Goal: Information Seeking & Learning: Learn about a topic

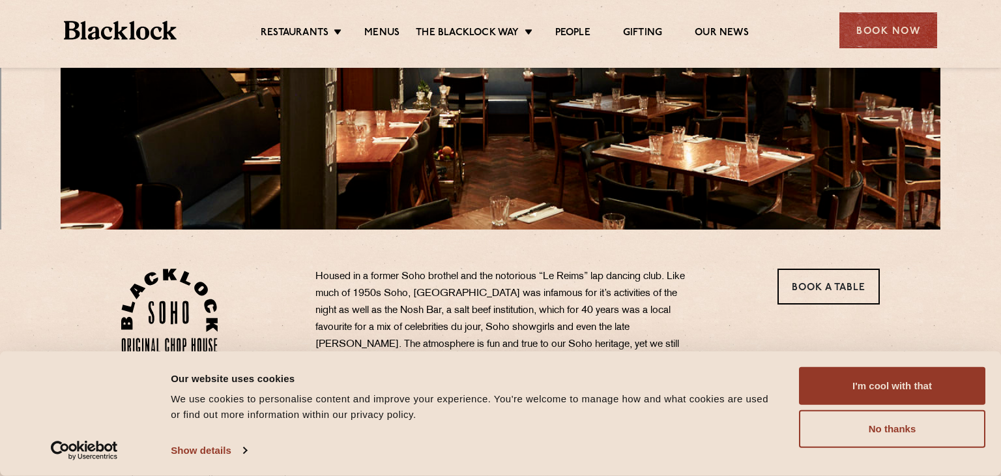
scroll to position [239, 0]
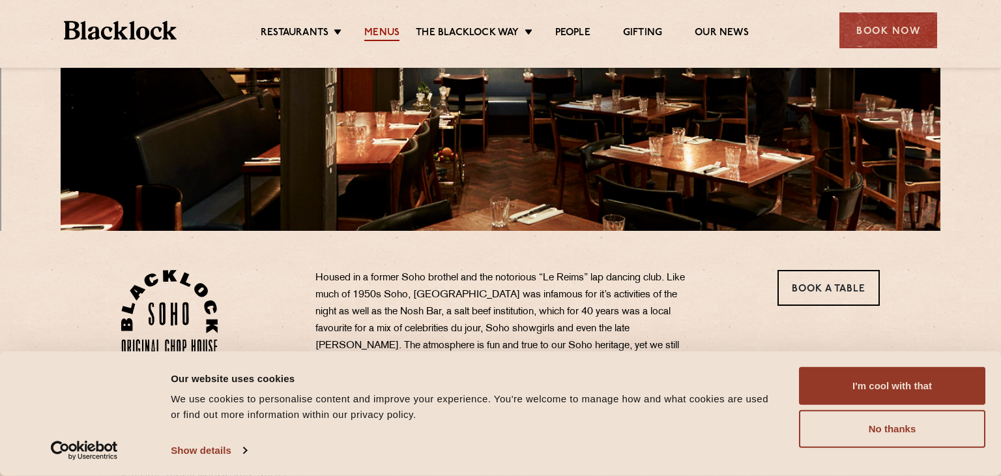
click at [386, 35] on link "Menus" at bounding box center [381, 34] width 35 height 14
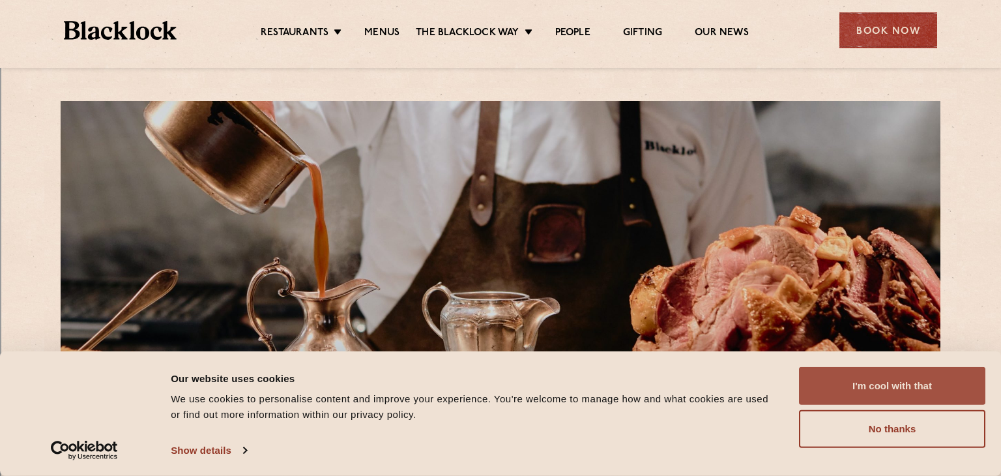
click at [829, 390] on button "I'm cool with that" at bounding box center [892, 386] width 186 height 38
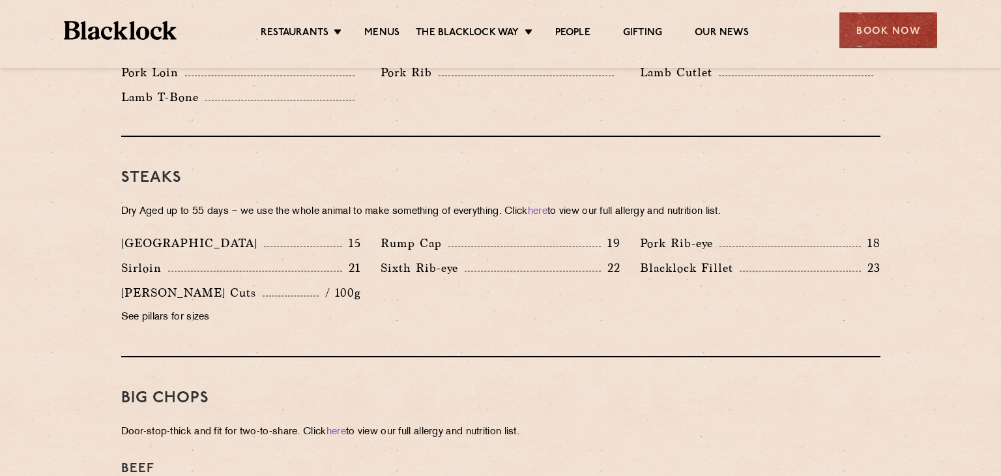
scroll to position [1146, 0]
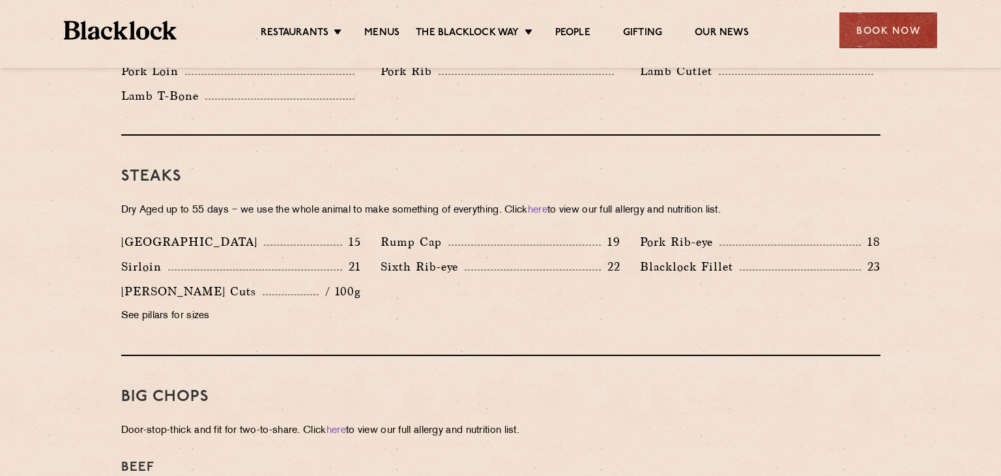
click at [357, 258] on p "21" at bounding box center [351, 266] width 19 height 17
click at [525, 175] on div "Steaks Dry Aged up to 55 days − we use the whole animal to make something of ev…" at bounding box center [500, 246] width 759 height 220
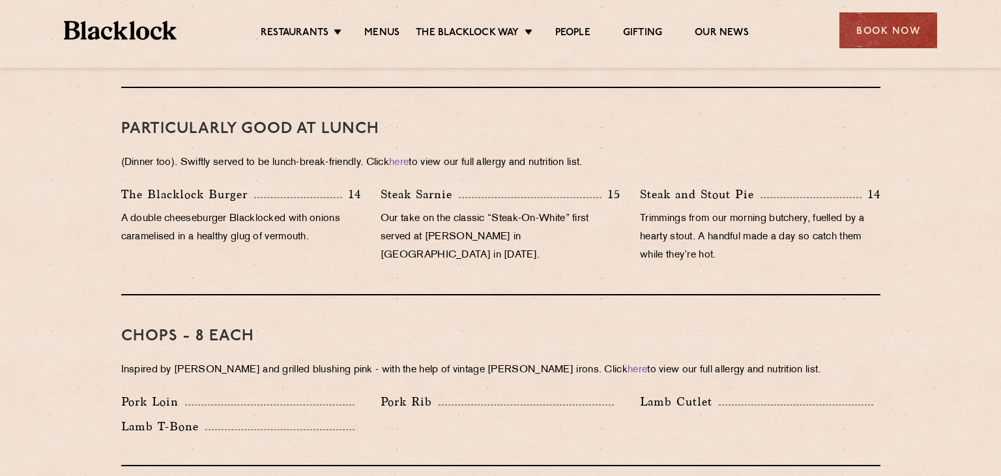
scroll to position [0, 0]
